Goal: Information Seeking & Learning: Learn about a topic

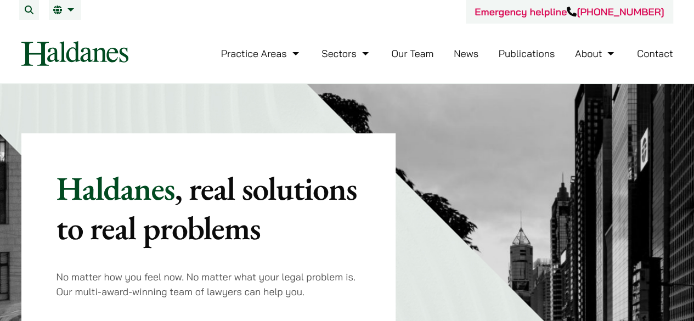
click at [416, 53] on link "Our Team" at bounding box center [412, 53] width 42 height 13
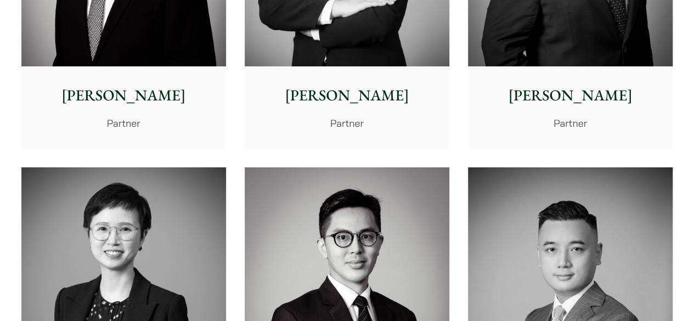
scroll to position [2111, 0]
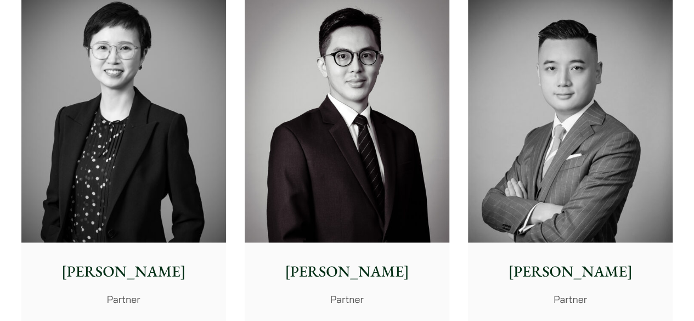
click at [123, 252] on div "Elaine Sum Partner" at bounding box center [123, 284] width 205 height 82
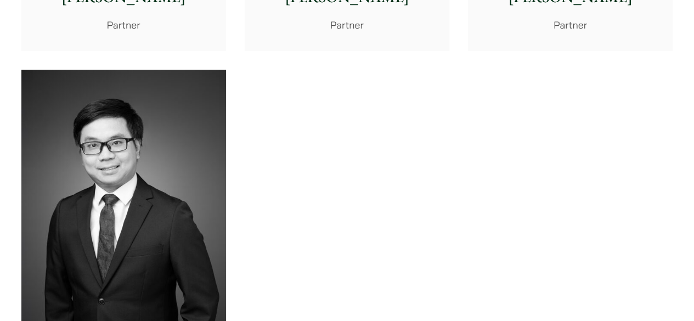
scroll to position [2605, 0]
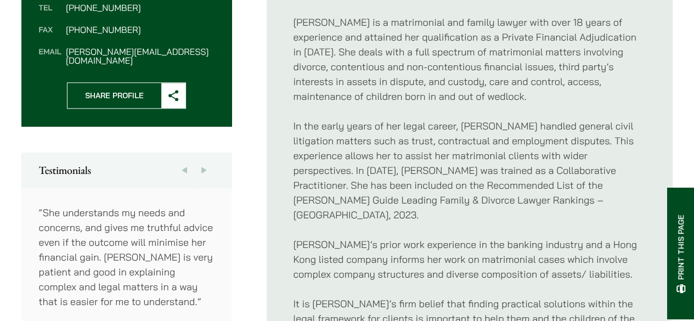
scroll to position [494, 0]
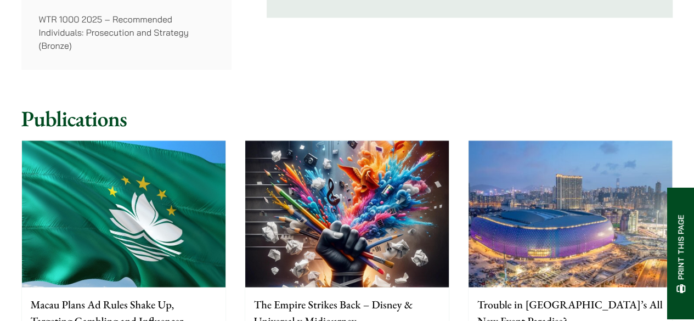
scroll to position [713, 0]
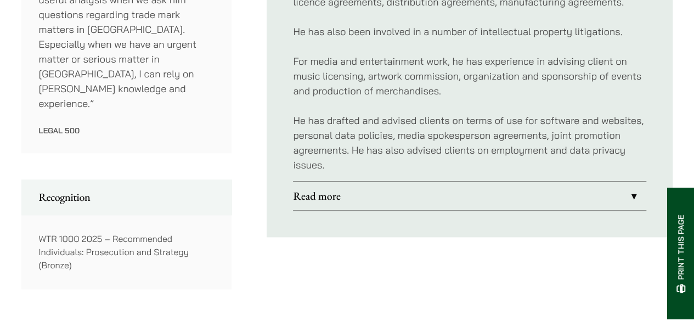
click at [329, 182] on link "Read more" at bounding box center [469, 196] width 353 height 29
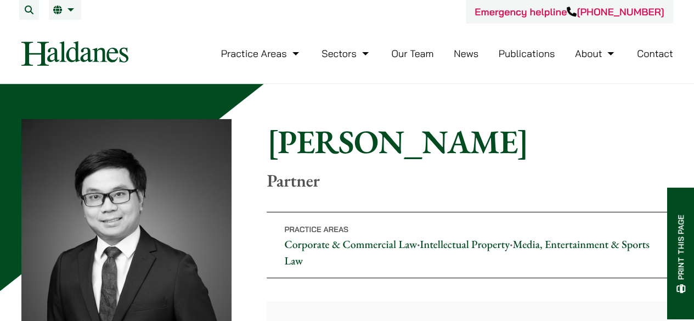
click at [654, 54] on link "Contact" at bounding box center [655, 53] width 36 height 13
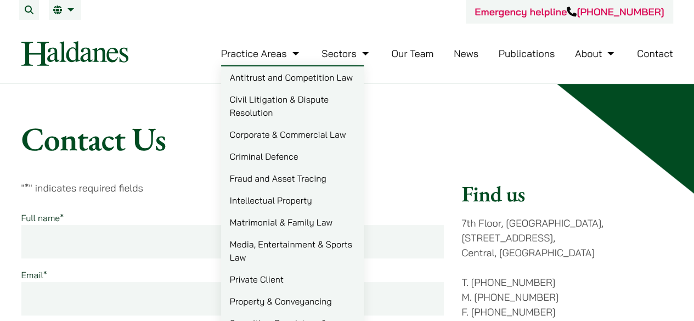
click at [251, 103] on link "Civil Litigation & Dispute Resolution" at bounding box center [292, 105] width 143 height 35
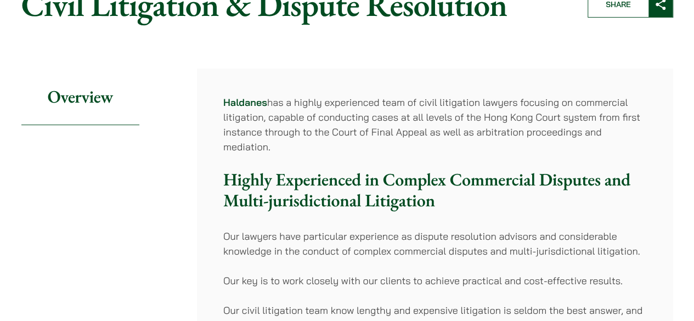
scroll to position [110, 0]
